Goal: Complete application form: Complete application form

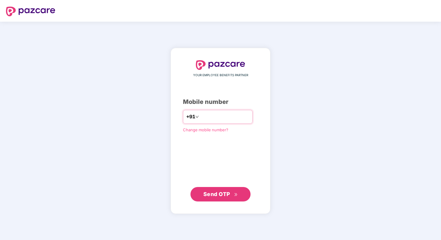
paste input "**********"
type input "**********"
click at [229, 196] on span "Send OTP" at bounding box center [217, 194] width 27 height 6
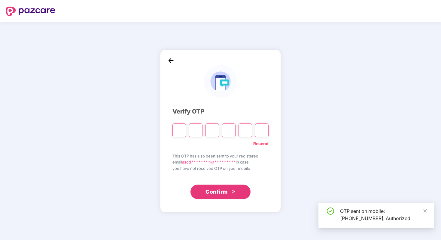
type input "*"
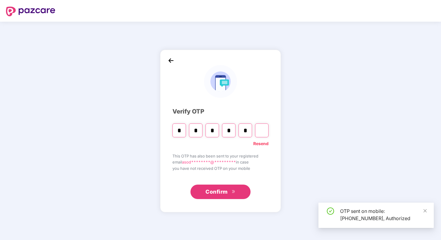
type input "*"
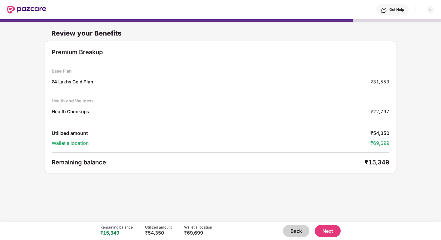
click at [303, 232] on button "Back" at bounding box center [296, 231] width 26 height 12
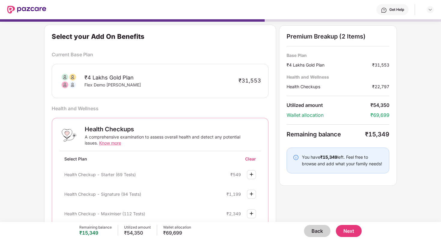
click at [303, 232] on div "Back Next" at bounding box center [276, 231] width 171 height 12
click at [315, 231] on button "Back" at bounding box center [317, 231] width 26 height 12
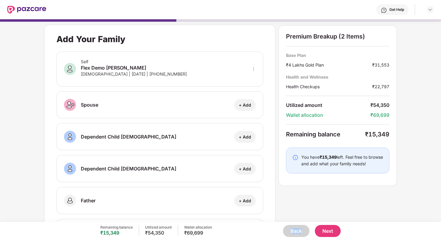
click at [299, 230] on button "Back" at bounding box center [296, 231] width 26 height 12
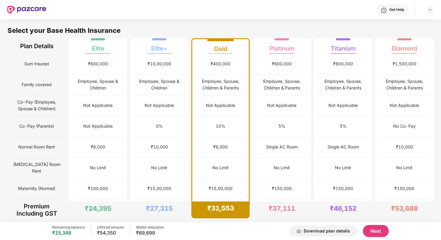
click at [170, 29] on div "Select your Base Health Insurance" at bounding box center [221, 32] width 426 height 12
click at [433, 11] on img at bounding box center [430, 9] width 5 height 5
click at [394, 28] on div "Logout" at bounding box center [402, 24] width 78 height 12
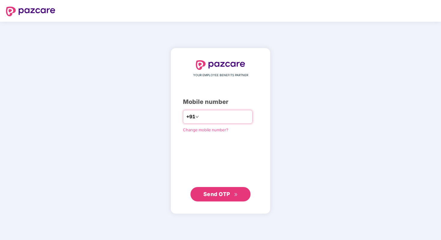
type input "**********"
click at [232, 198] on button "Send OTP" at bounding box center [221, 194] width 60 height 14
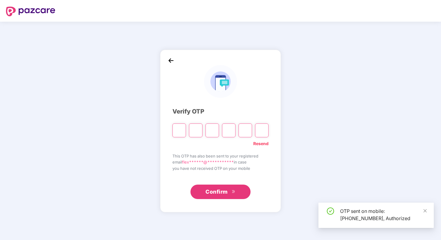
type input "*"
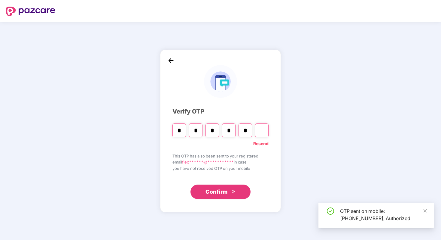
type input "*"
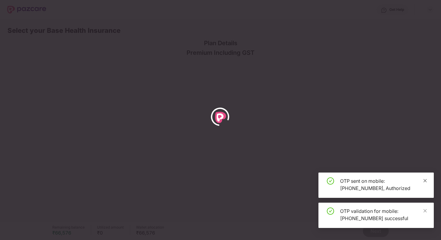
click at [426, 179] on icon "close" at bounding box center [425, 180] width 4 height 4
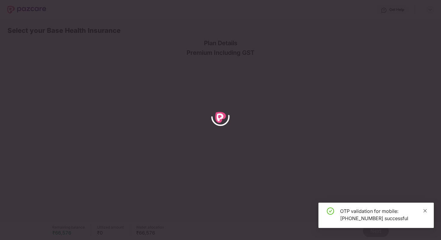
click at [426, 209] on icon "close" at bounding box center [425, 210] width 4 height 4
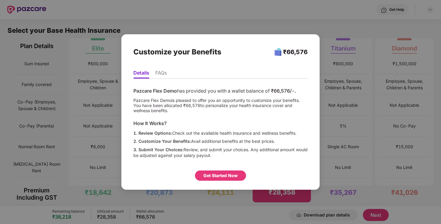
click at [215, 175] on div "Get Started Now" at bounding box center [221, 175] width 34 height 7
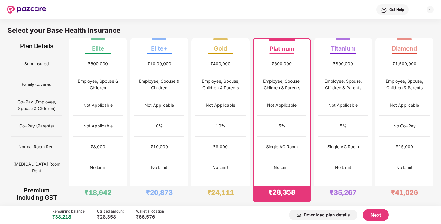
click at [372, 217] on button "Next" at bounding box center [376, 215] width 26 height 12
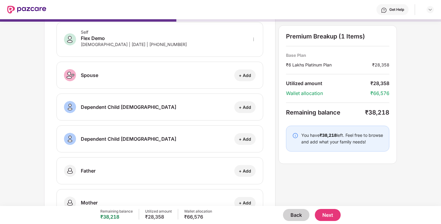
scroll to position [41, 0]
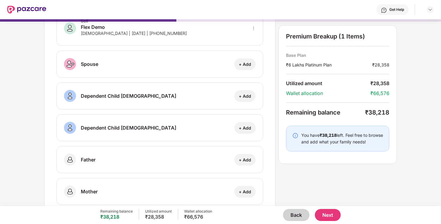
click at [251, 66] on div "+ Add" at bounding box center [245, 64] width 12 height 6
select select "******"
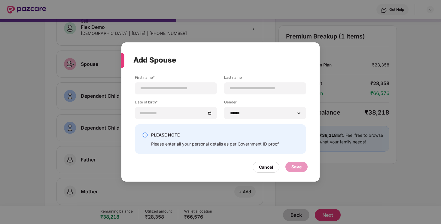
click at [90, 84] on div "Add Spouse First name* Last name Date of birth* Gender ****** **** ****** PLEAS…" at bounding box center [220, 112] width 441 height 224
click at [267, 168] on div "Cancel" at bounding box center [266, 167] width 14 height 7
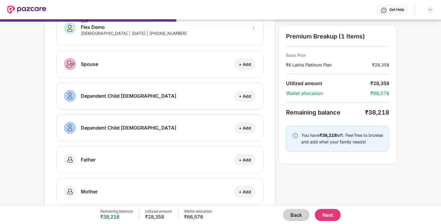
scroll to position [54, 0]
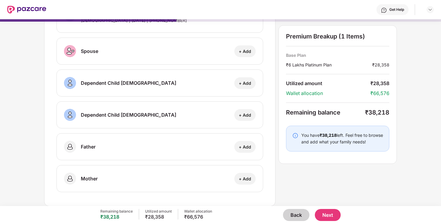
click at [326, 214] on button "Next" at bounding box center [328, 215] width 26 height 12
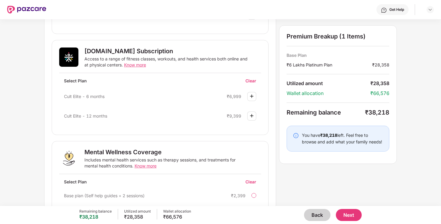
scroll to position [267, 0]
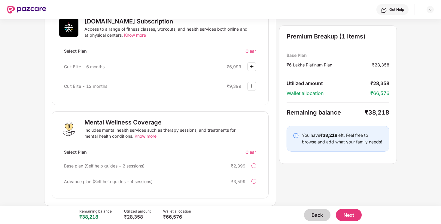
click at [254, 85] on img at bounding box center [251, 85] width 7 height 7
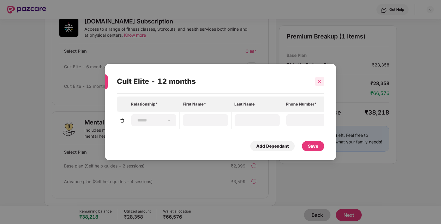
click at [318, 82] on icon "close" at bounding box center [320, 81] width 4 height 4
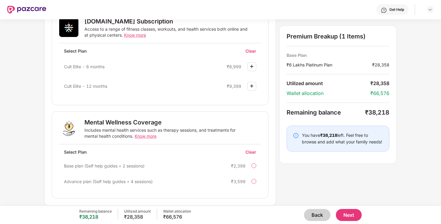
click at [350, 213] on button "Next" at bounding box center [349, 215] width 26 height 12
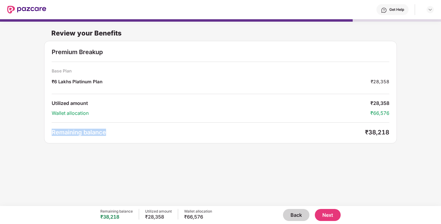
drag, startPoint x: 53, startPoint y: 132, endPoint x: 134, endPoint y: 132, distance: 81.2
click at [134, 132] on div "Remaining balance" at bounding box center [209, 132] width 314 height 7
click at [292, 213] on button "Back" at bounding box center [296, 215] width 26 height 12
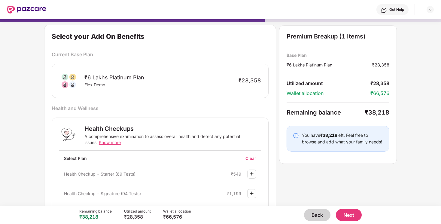
click at [313, 212] on button "Back" at bounding box center [317, 215] width 26 height 12
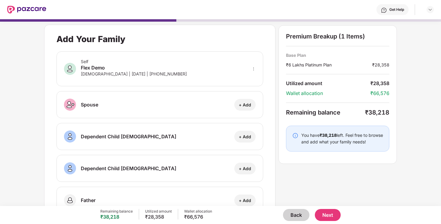
click at [304, 217] on button "Back" at bounding box center [296, 215] width 26 height 12
